Goal: Task Accomplishment & Management: Manage account settings

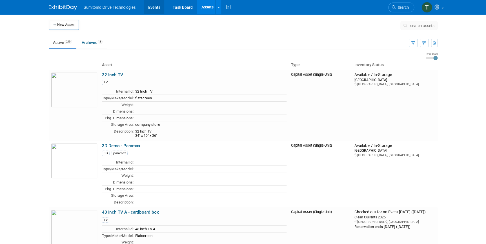
click at [148, 6] on link "Events" at bounding box center [154, 7] width 21 height 14
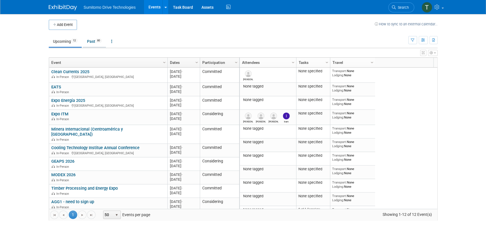
click at [91, 41] on link "Past 80" at bounding box center [94, 41] width 23 height 11
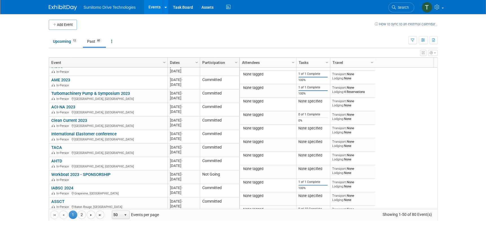
scroll to position [307, 0]
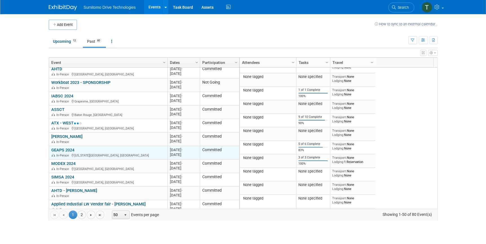
click at [71, 148] on link "GEAPS 2024" at bounding box center [62, 150] width 23 height 5
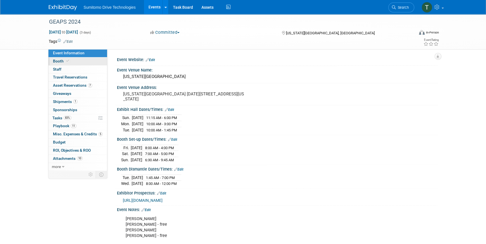
click at [56, 58] on link "Booth" at bounding box center [78, 62] width 59 height 8
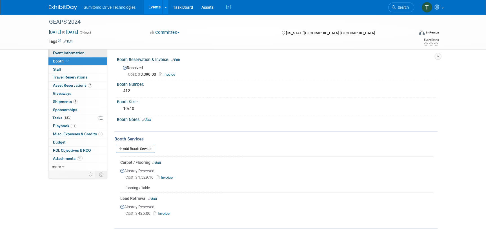
click at [68, 52] on span "Event Information" at bounding box center [69, 53] width 32 height 5
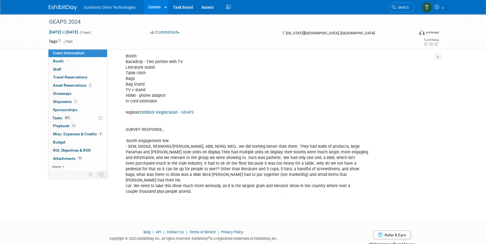
scroll to position [363, 0]
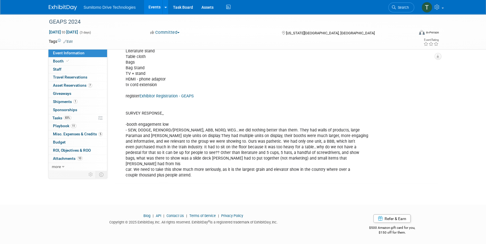
click at [146, 3] on link "Events" at bounding box center [154, 7] width 21 height 14
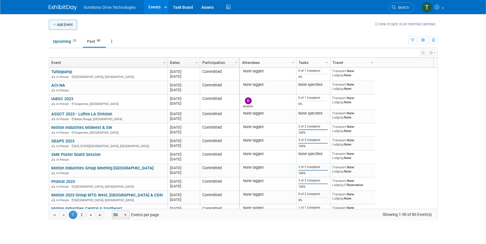
click at [67, 26] on button "Add Event" at bounding box center [63, 25] width 28 height 10
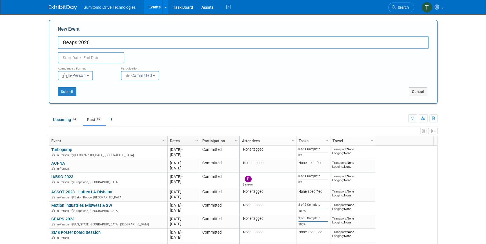
type input "Geaps 2026"
click at [81, 59] on input "text" at bounding box center [91, 57] width 67 height 11
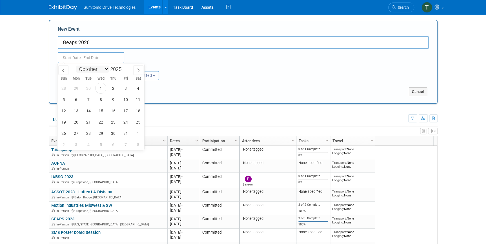
click at [99, 67] on select "January February March April May June July August September October November De…" at bounding box center [92, 69] width 32 height 7
select select "1"
click at [76, 66] on select "January February March April May June July August September October November De…" at bounding box center [92, 69] width 32 height 7
click at [123, 67] on span at bounding box center [124, 67] width 4 height 3
type input "2026"
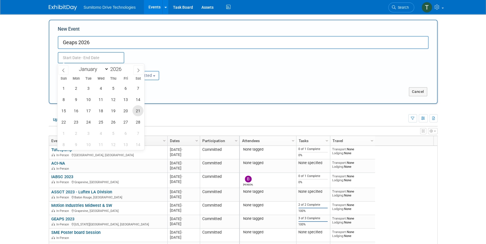
click at [137, 111] on span "21" at bounding box center [138, 110] width 11 height 11
click at [96, 123] on span "25" at bounding box center [100, 122] width 11 height 11
type input "[DATE] to [DATE]"
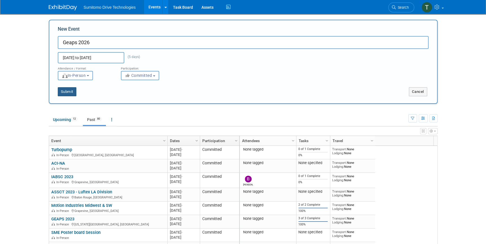
click at [66, 93] on button "Submit" at bounding box center [67, 91] width 19 height 9
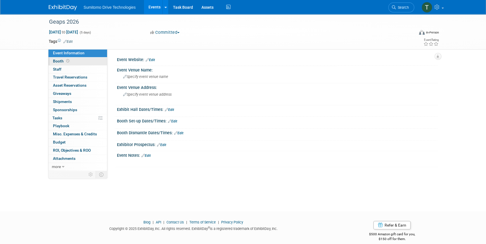
click at [61, 59] on span "Booth" at bounding box center [61, 61] width 17 height 5
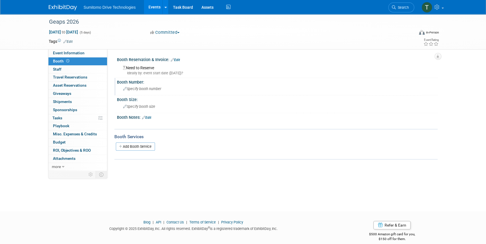
click at [141, 86] on div "Specify booth number" at bounding box center [277, 89] width 312 height 9
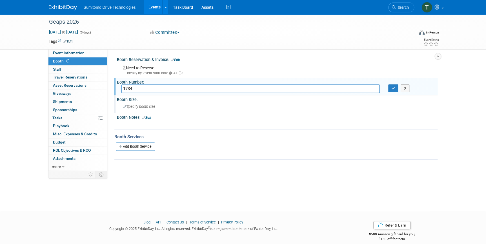
type input "1734"
click at [165, 107] on div "Specify booth size" at bounding box center [277, 106] width 312 height 9
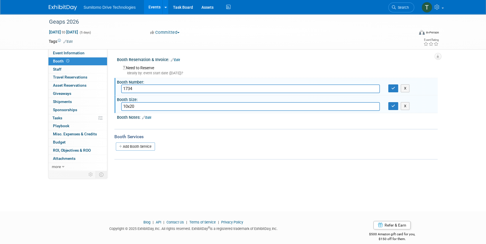
type input "10x20"
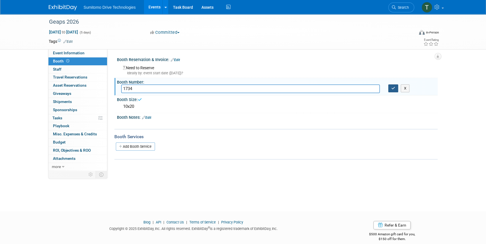
click at [393, 89] on icon "button" at bounding box center [394, 89] width 4 height 4
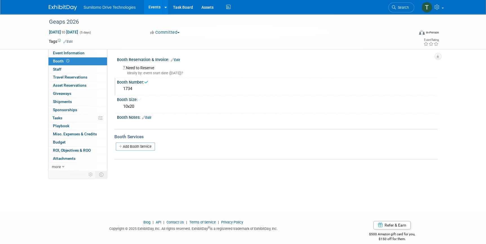
click at [186, 69] on div "Need to Reserve Ideally by: event start date ([DATE])?" at bounding box center [277, 70] width 312 height 12
click at [177, 61] on link "Edit" at bounding box center [175, 60] width 9 height 4
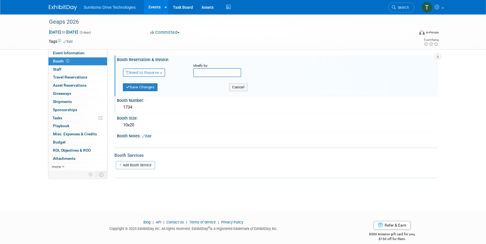
click at [153, 74] on span "Need to Reserve" at bounding box center [143, 72] width 34 height 5
click at [155, 89] on link "Reserved" at bounding box center [153, 90] width 60 height 8
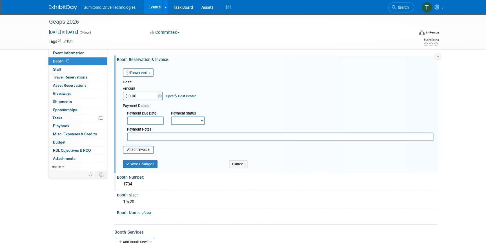
click at [149, 99] on input "$ 0.00" at bounding box center [140, 96] width 35 height 8
type input "$ 6,300.00"
click at [149, 121] on input "text" at bounding box center [145, 121] width 37 height 8
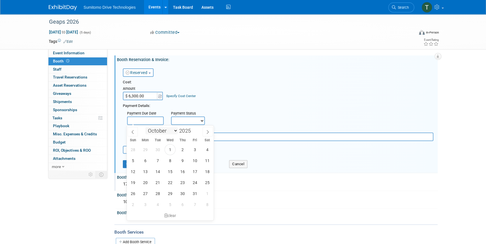
click at [173, 131] on select "January February March April May June July August September October November De…" at bounding box center [162, 130] width 32 height 7
select select "11"
click at [146, 127] on select "January February March April May June July August September October November De…" at bounding box center [162, 130] width 32 height 7
click at [171, 162] on span "10" at bounding box center [170, 160] width 11 height 11
type input "[DATE]"
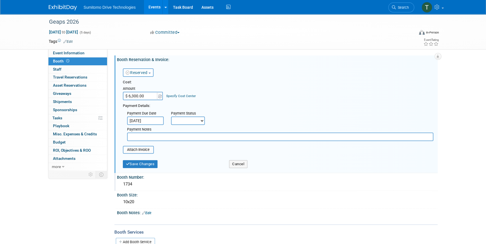
click at [192, 121] on select "Not Paid Yet Partially Paid Paid in Full" at bounding box center [188, 121] width 34 height 8
select select "2"
click at [171, 117] on select "Not Paid Yet Partially Paid Paid in Full" at bounding box center [188, 121] width 34 height 8
click at [144, 152] on input "file" at bounding box center [119, 150] width 67 height 7
